Goal: Task Accomplishment & Management: Complete application form

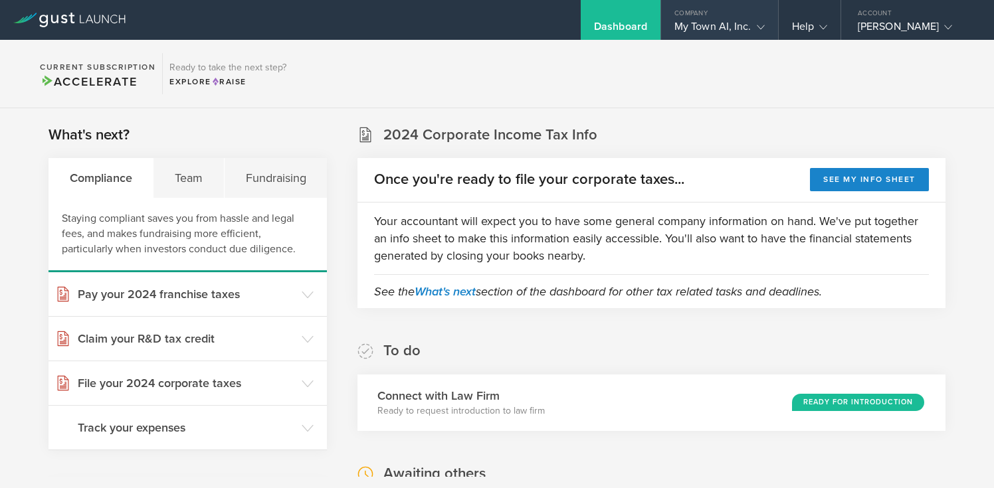
click at [757, 20] on div "My Town AI, Inc." at bounding box center [719, 30] width 90 height 20
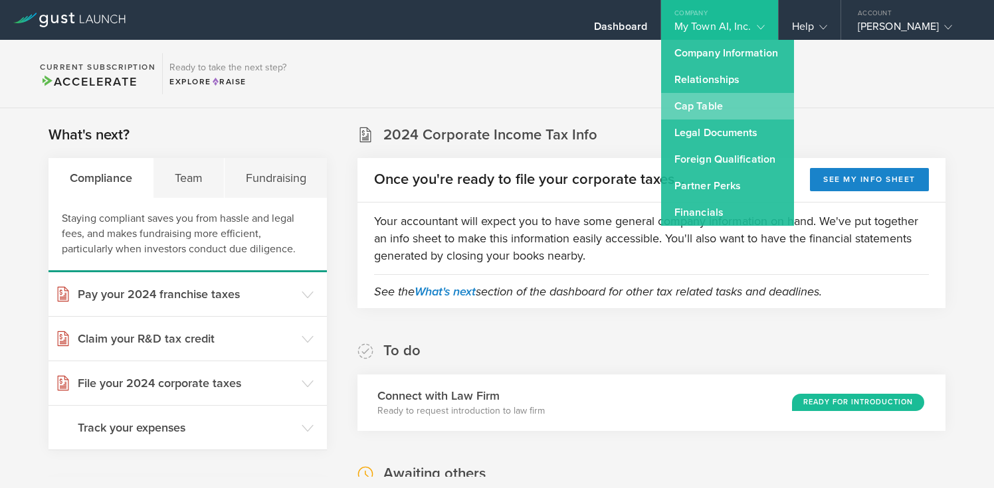
click at [708, 109] on link "Cap Table" at bounding box center [727, 106] width 133 height 27
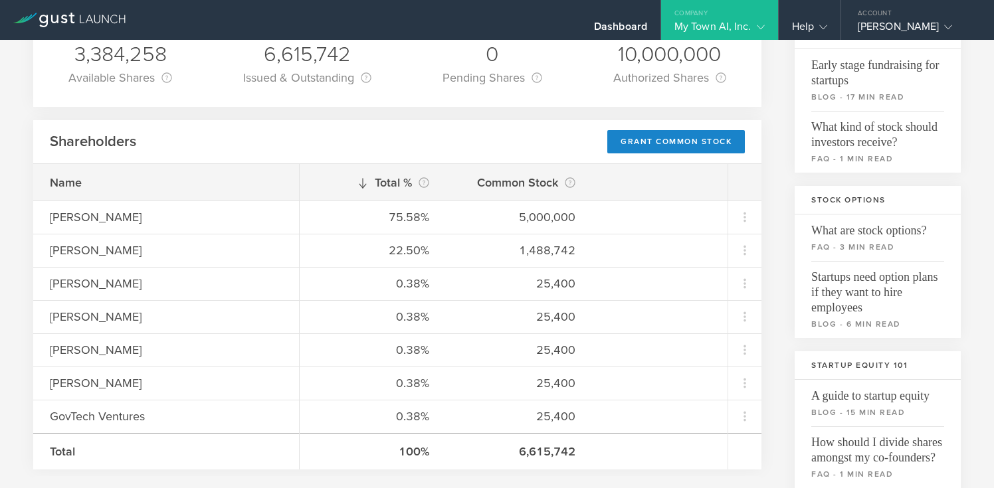
scroll to position [132, 0]
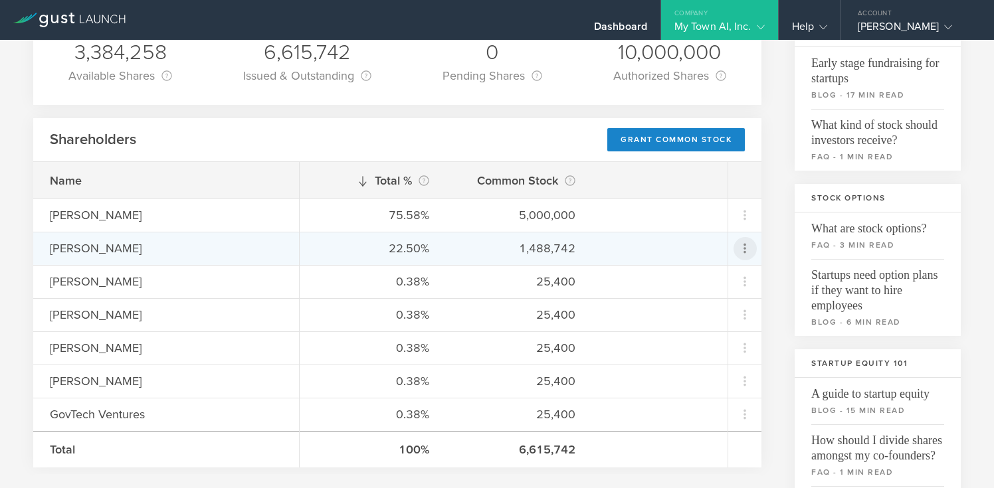
click at [743, 244] on icon at bounding box center [744, 249] width 3 height 10
click at [699, 314] on div "Repurchase stock" at bounding box center [692, 309] width 101 height 15
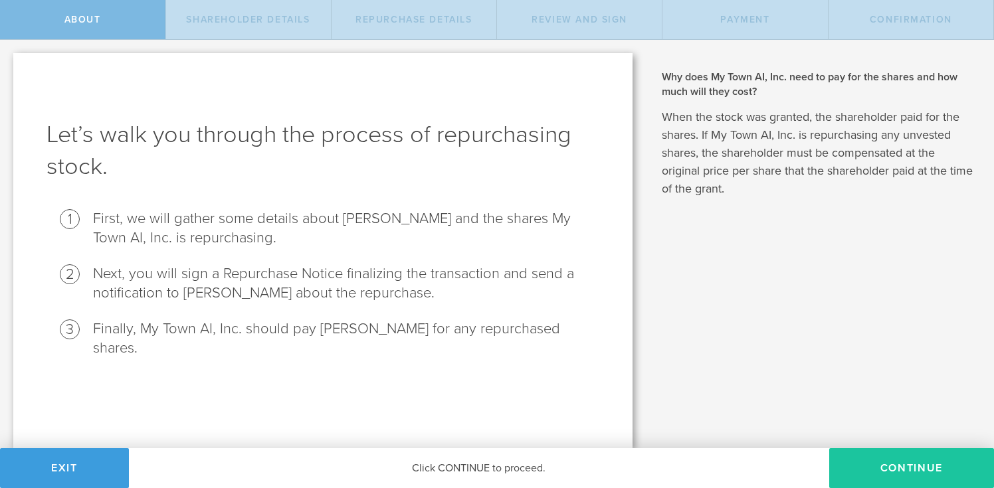
click at [929, 473] on button "Continue" at bounding box center [911, 468] width 165 height 40
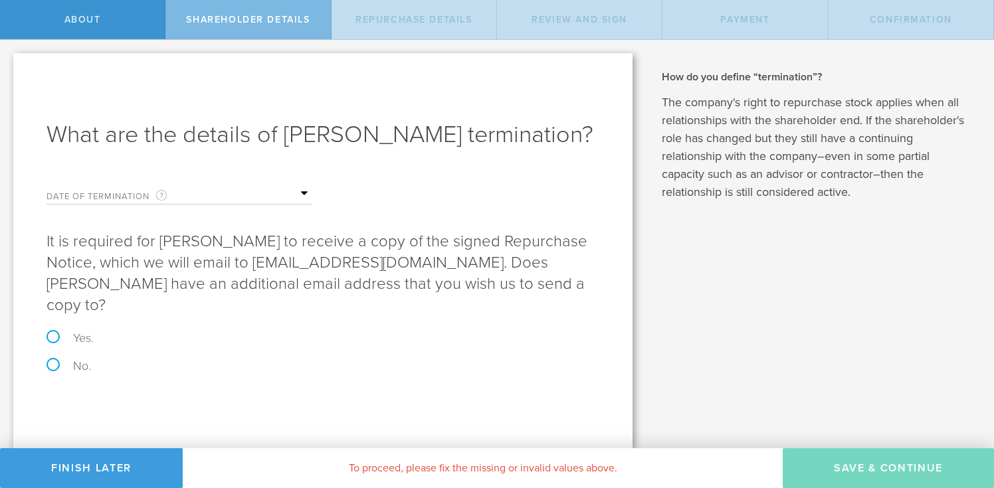
click at [303, 192] on input "text" at bounding box center [245, 194] width 133 height 20
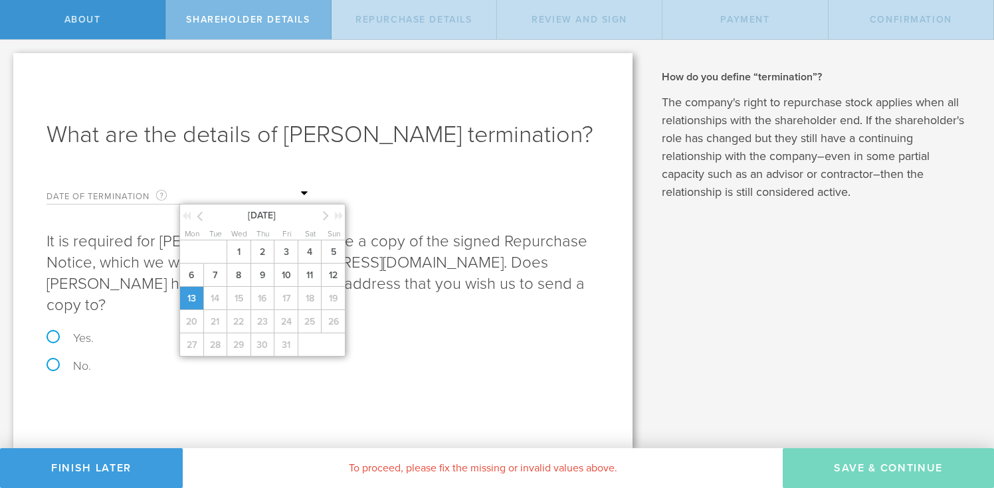
click at [194, 291] on span "13" at bounding box center [191, 298] width 24 height 23
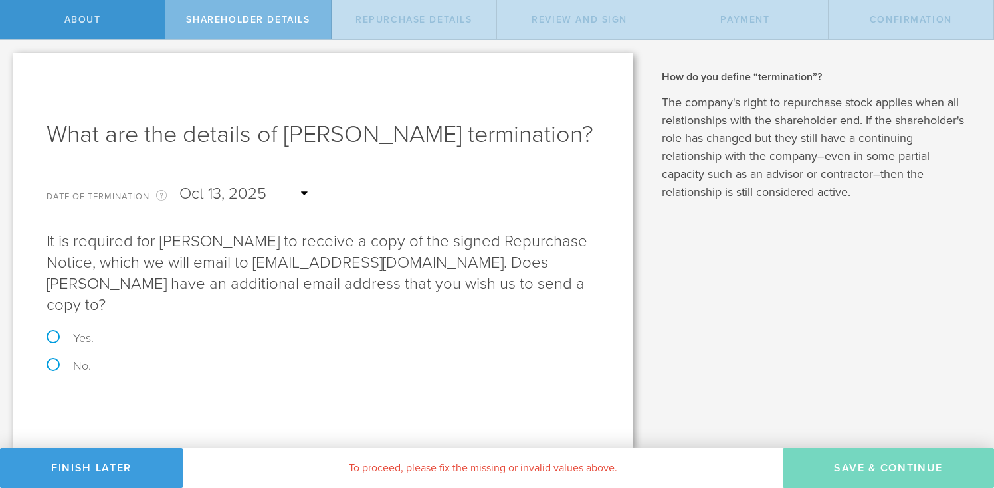
click at [52, 332] on label "Yes." at bounding box center [323, 338] width 553 height 12
click at [9, 68] on input "Yes." at bounding box center [4, 54] width 9 height 28
radio input "true"
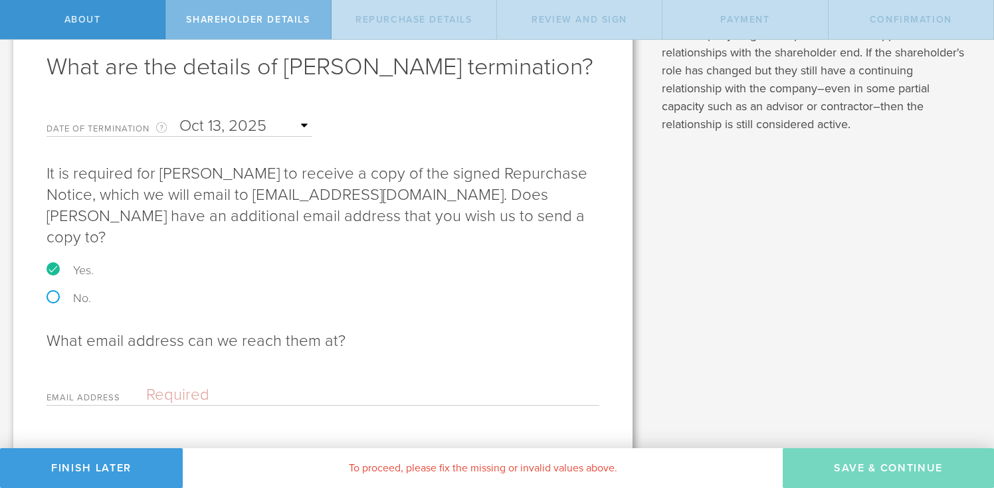
scroll to position [72, 0]
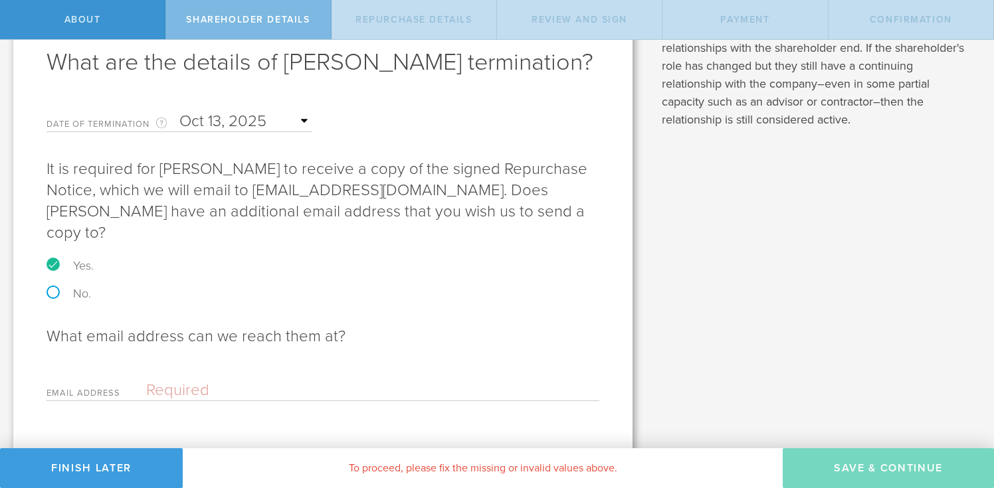
click at [163, 381] on input "email" at bounding box center [369, 391] width 446 height 20
paste input "kavitatipnis@gmail.com"
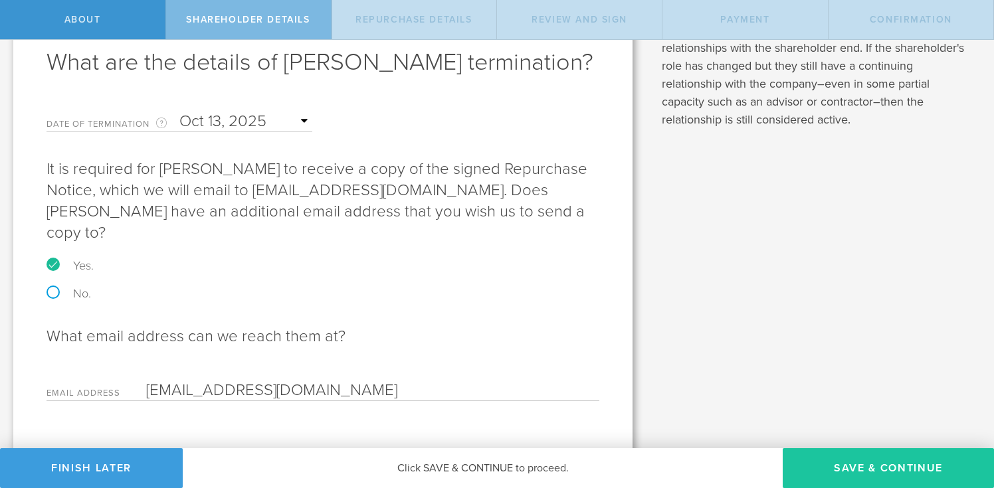
type input "kavitatipnis@gmail.com"
click at [871, 472] on button "Save & Continue" at bounding box center [888, 468] width 211 height 40
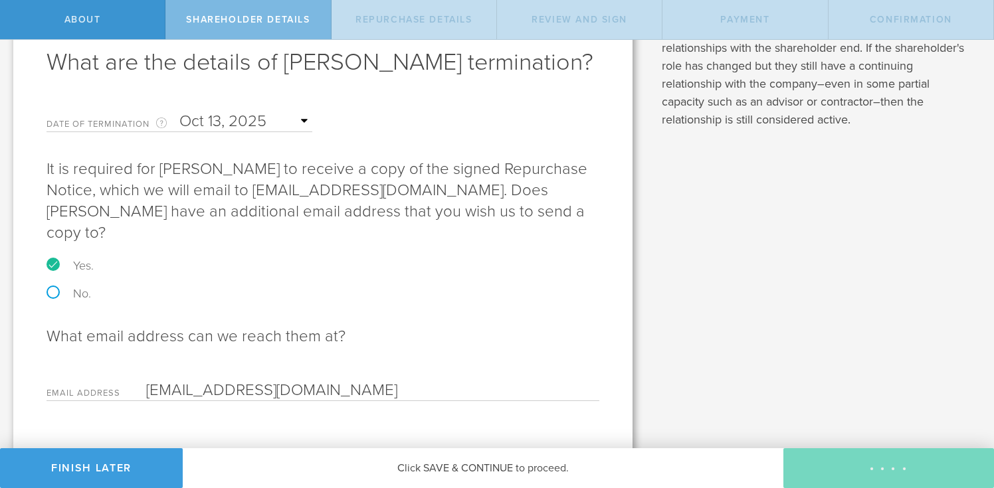
scroll to position [0, 0]
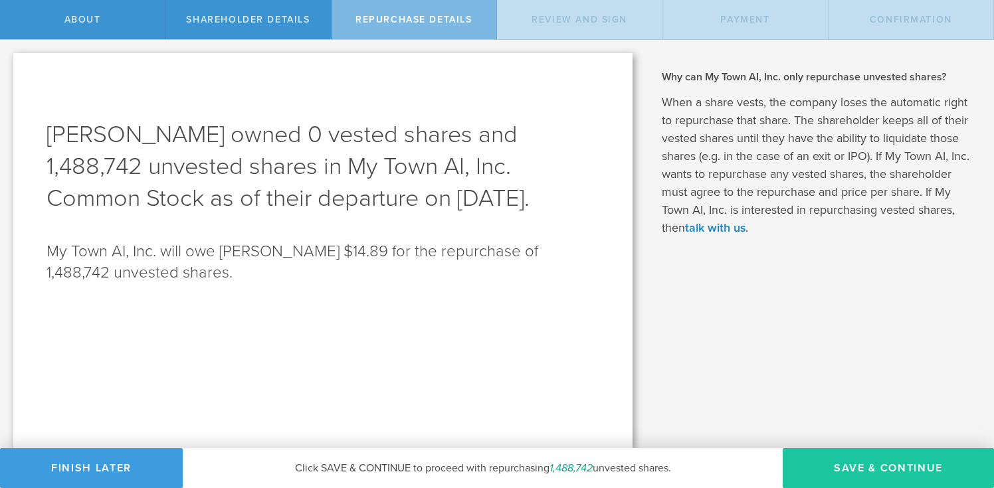
click at [921, 467] on button "Save & Continue" at bounding box center [888, 468] width 211 height 40
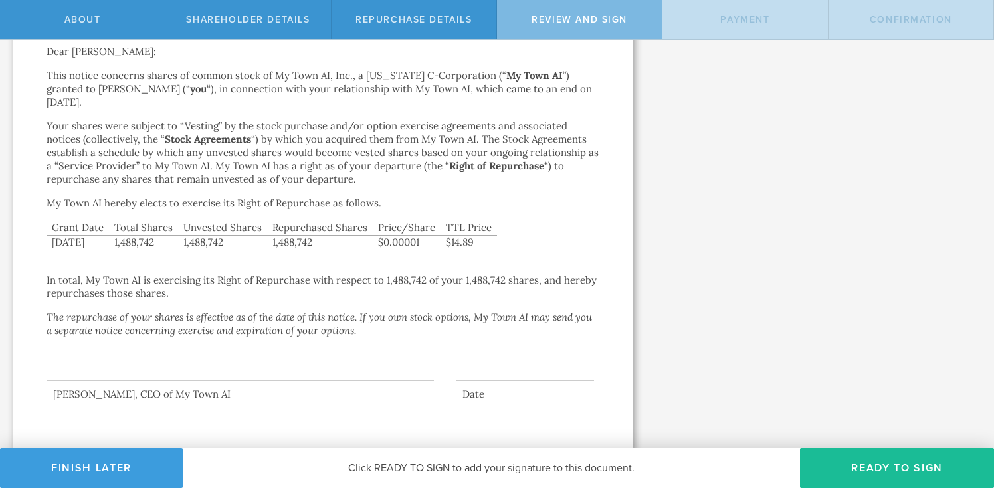
scroll to position [167, 0]
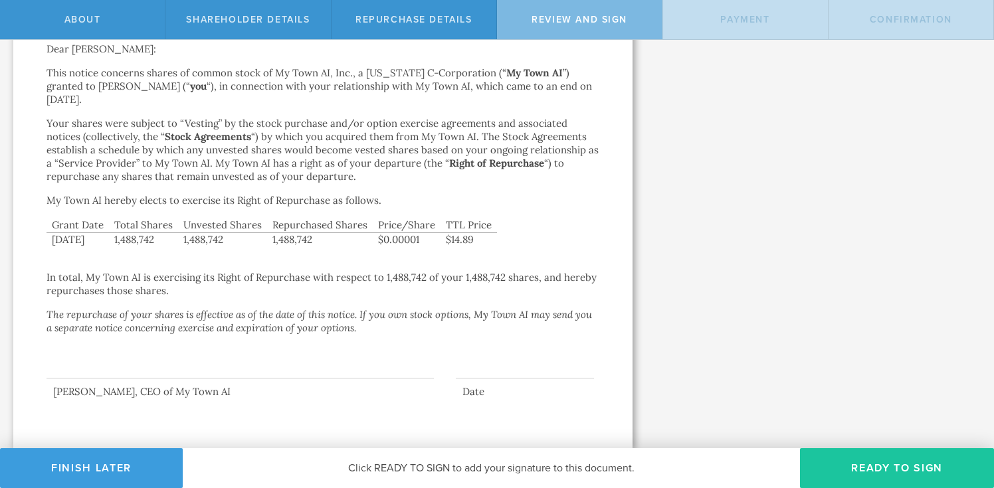
click at [821, 452] on button "Ready to Sign" at bounding box center [897, 468] width 194 height 40
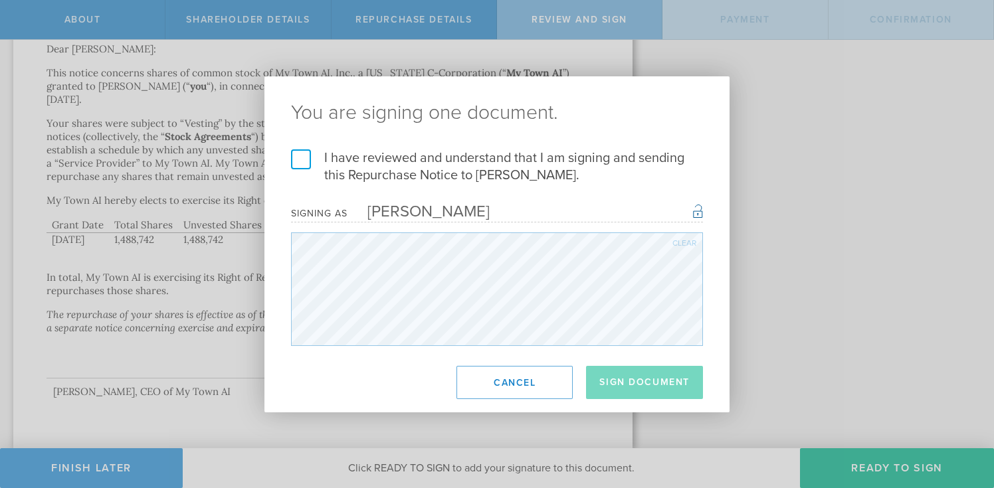
click at [300, 158] on label "I have reviewed and understand that I am signing and sending this Repurchase No…" at bounding box center [497, 166] width 412 height 35
click at [0, 0] on input "I have reviewed and understand that I am signing and sending this Repurchase No…" at bounding box center [0, 0] width 0 height 0
click at [642, 393] on button "Sign Document" at bounding box center [644, 382] width 117 height 33
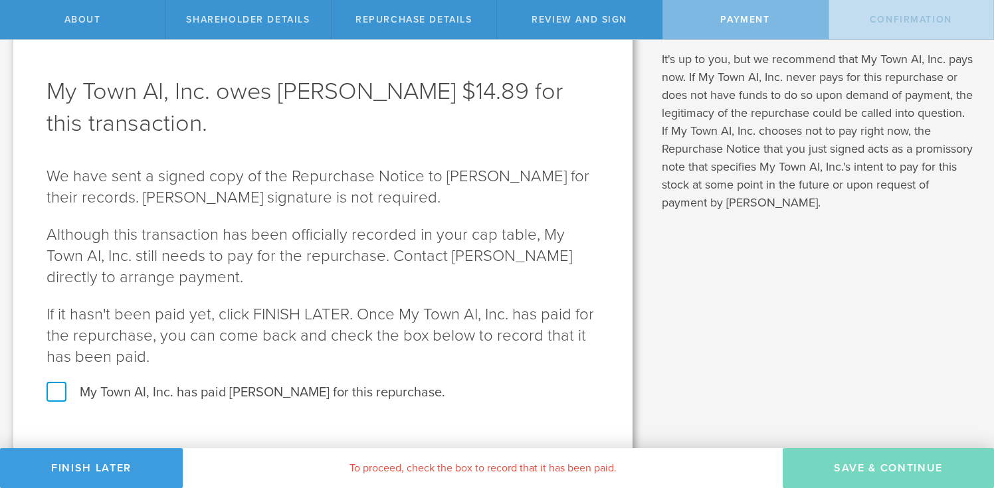
scroll to position [59, 0]
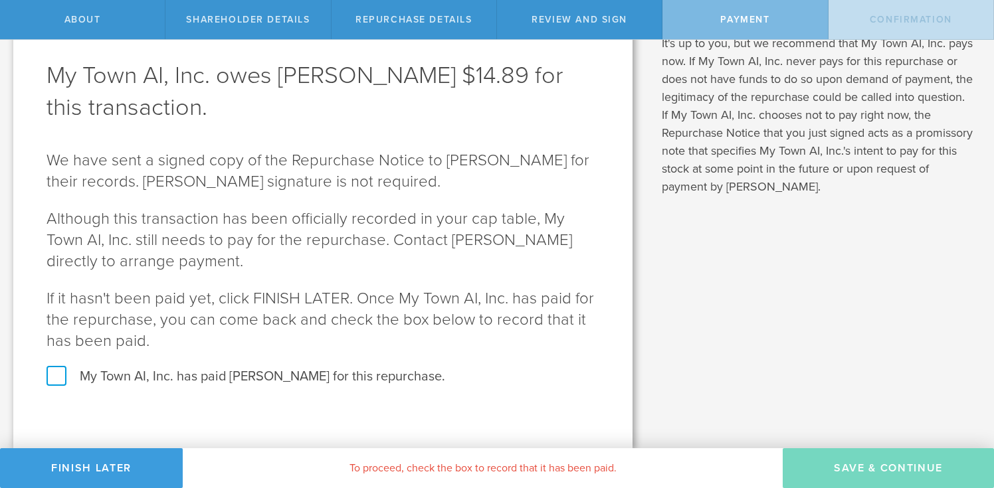
click at [54, 375] on label "My Town AI, Inc. has paid Kavita Rasal for this repurchase." at bounding box center [323, 376] width 553 height 17
checkbox input "true"
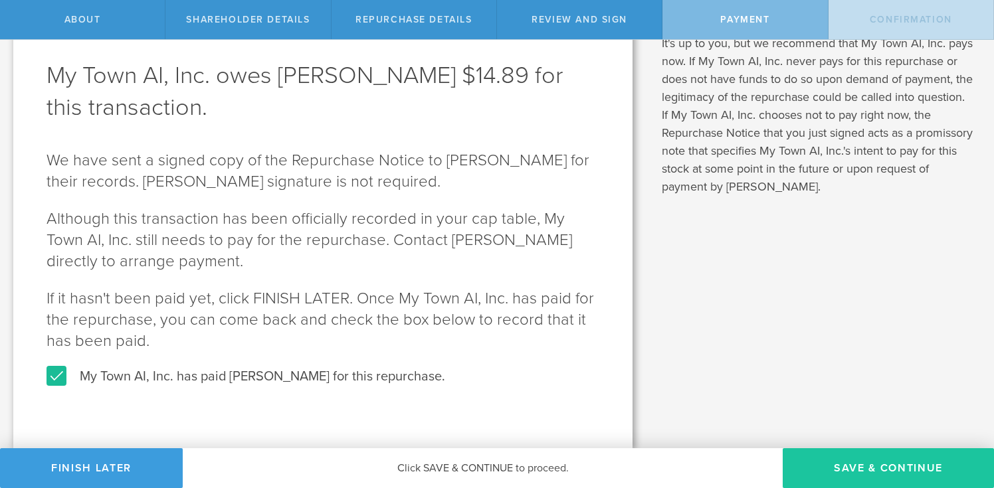
click at [850, 470] on button "SAVE & CONTINUE" at bounding box center [888, 468] width 211 height 40
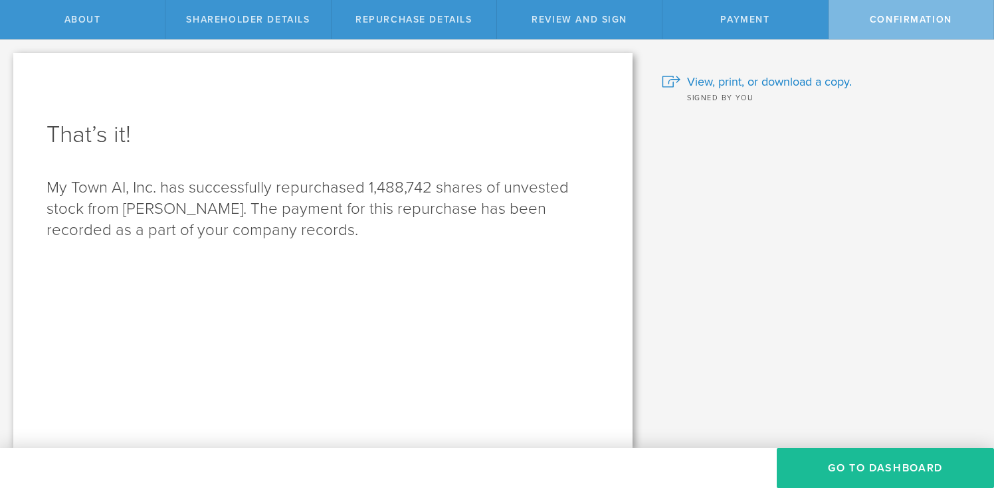
scroll to position [0, 0]
click at [850, 470] on button "Go to Dashboard" at bounding box center [885, 468] width 217 height 40
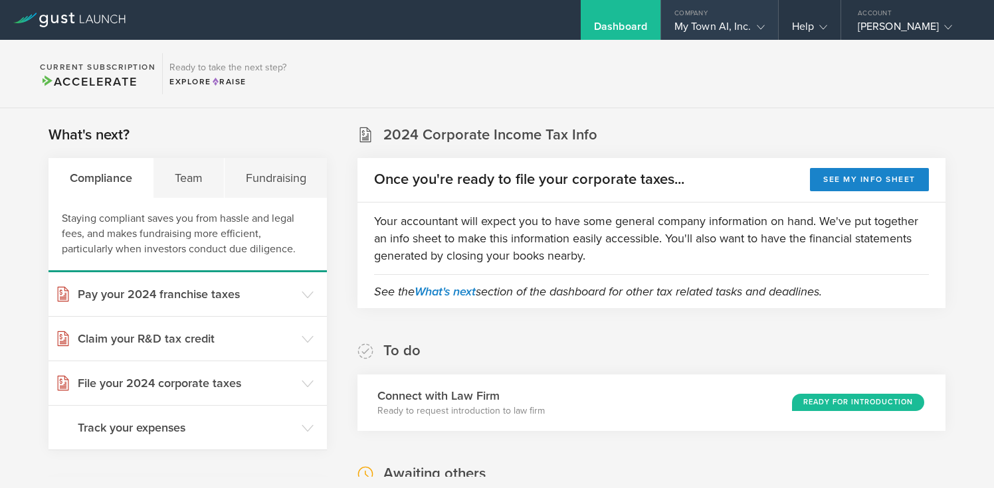
click at [730, 16] on div "Company" at bounding box center [719, 10] width 117 height 20
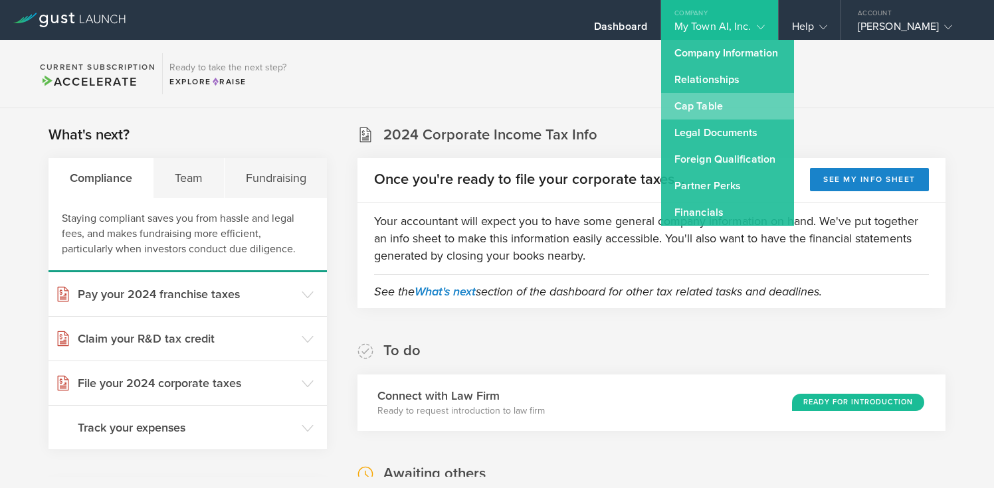
click at [707, 104] on link "Cap Table" at bounding box center [727, 106] width 133 height 27
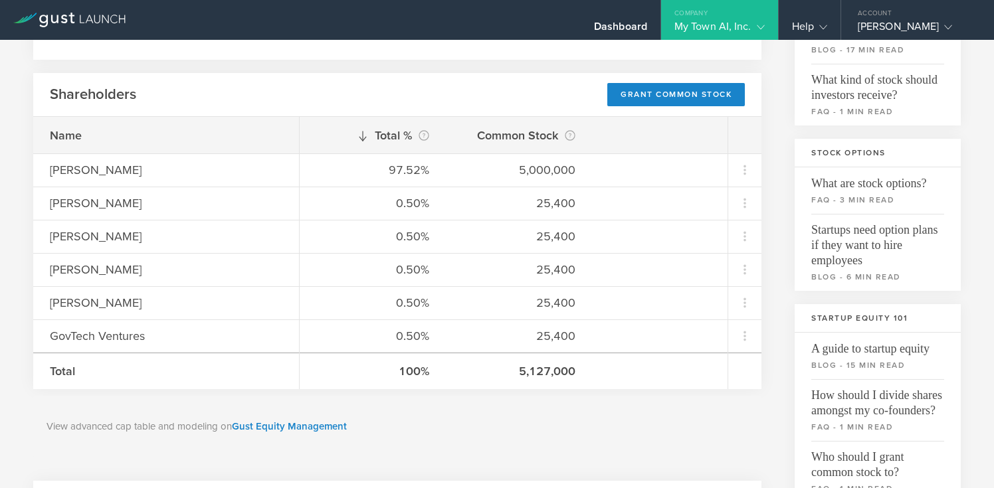
scroll to position [179, 0]
